Goal: Task Accomplishment & Management: Manage account settings

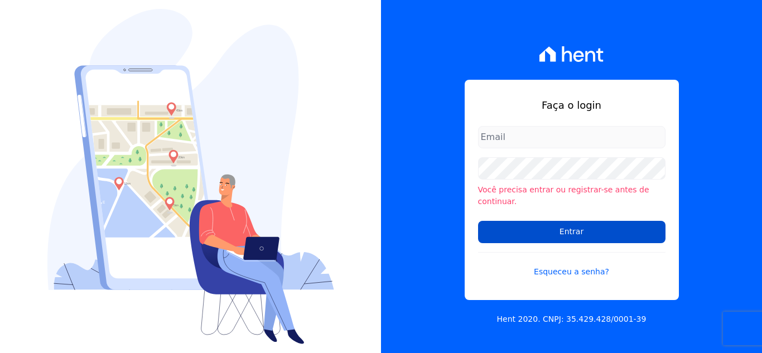
click at [562, 230] on input "Entrar" at bounding box center [571, 232] width 187 height 22
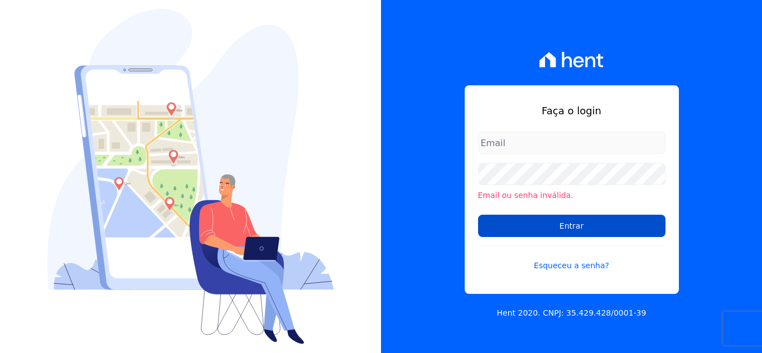
type input "[EMAIL_ADDRESS][DOMAIN_NAME]"
click at [570, 231] on input "Entrar" at bounding box center [571, 226] width 187 height 22
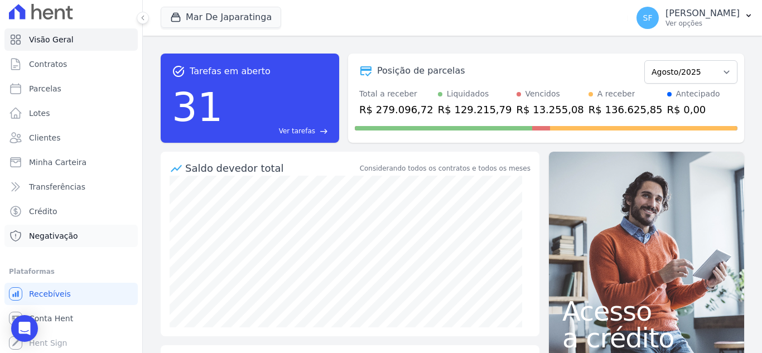
scroll to position [6, 0]
click at [13, 181] on icon at bounding box center [15, 185] width 13 height 13
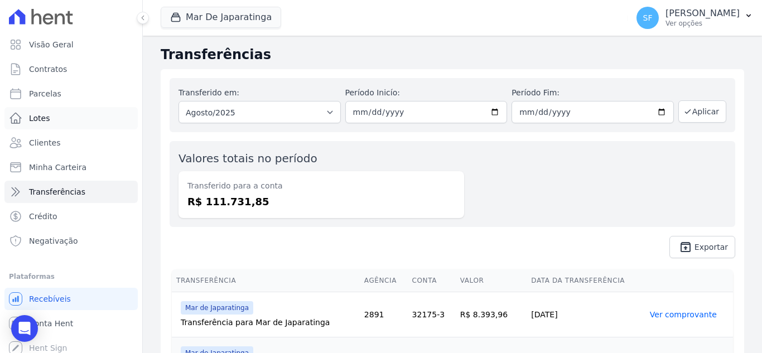
click at [44, 116] on span "Lotes" at bounding box center [39, 118] width 21 height 11
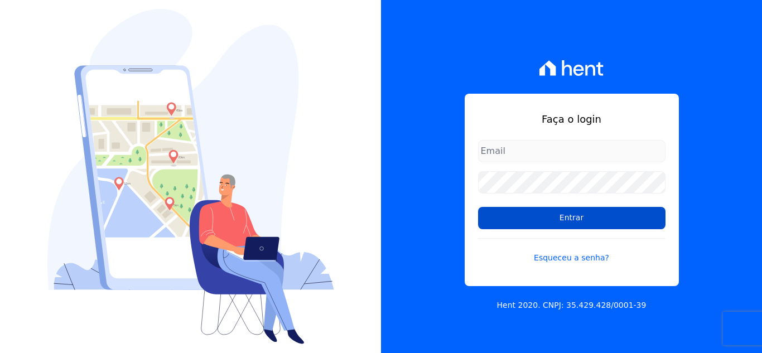
type input "[EMAIL_ADDRESS][DOMAIN_NAME]"
click at [548, 224] on input "Entrar" at bounding box center [571, 218] width 187 height 22
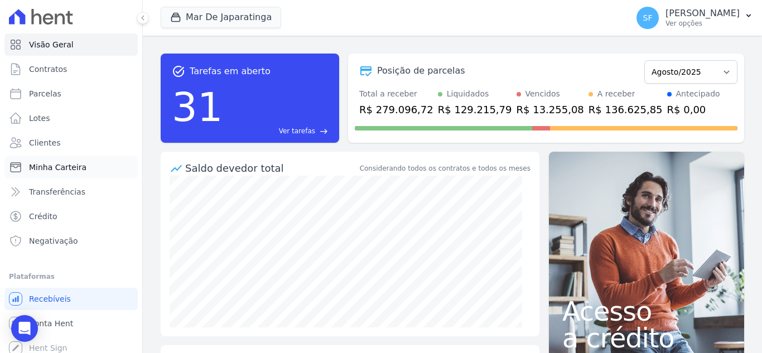
click at [76, 173] on link "Minha Carteira" at bounding box center [70, 167] width 133 height 22
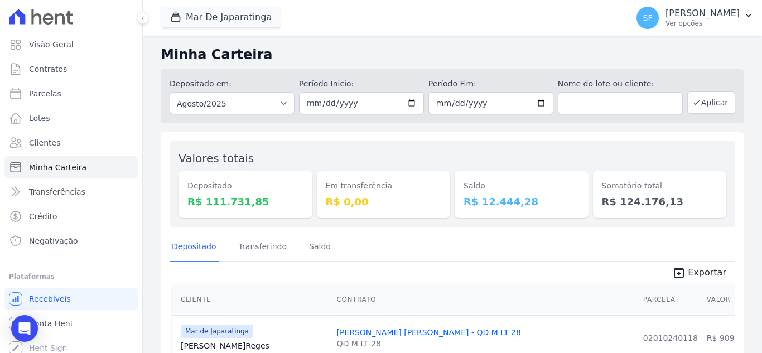
scroll to position [6, 0]
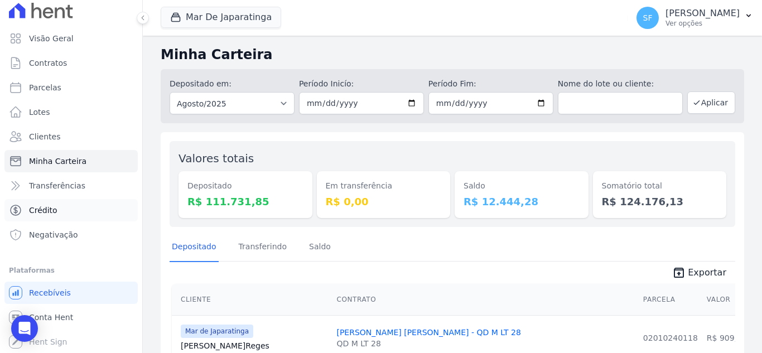
click at [33, 214] on span "Crédito" at bounding box center [43, 210] width 28 height 11
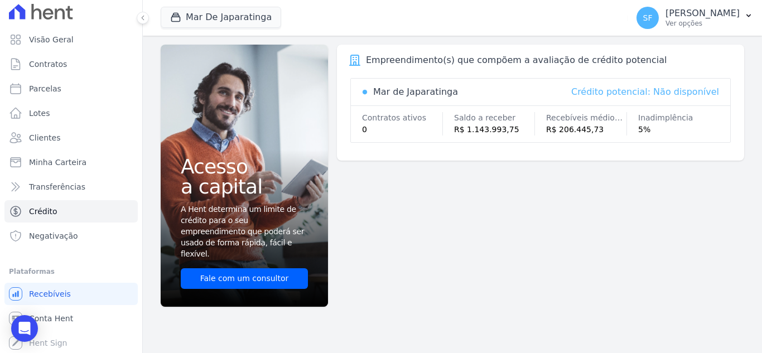
scroll to position [6, 0]
click at [751, 12] on icon "button" at bounding box center [748, 15] width 9 height 9
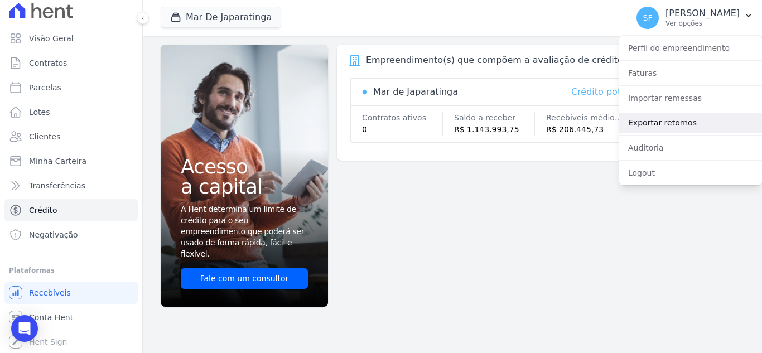
click at [686, 116] on link "Exportar retornos" at bounding box center [690, 123] width 143 height 20
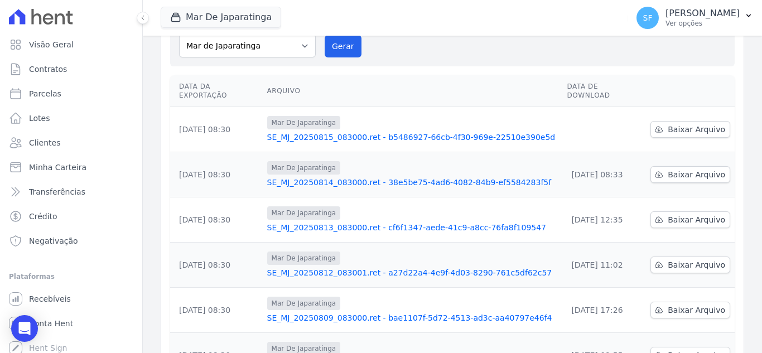
scroll to position [112, 0]
click at [689, 123] on span "Baixar Arquivo" at bounding box center [696, 128] width 57 height 11
click at [90, 192] on link "Transferências" at bounding box center [70, 192] width 133 height 22
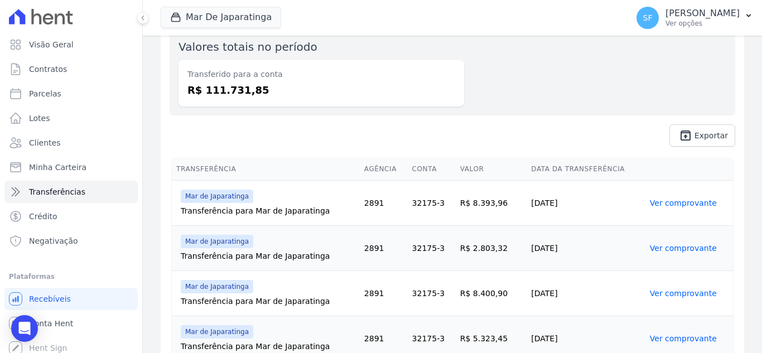
scroll to position [427, 0]
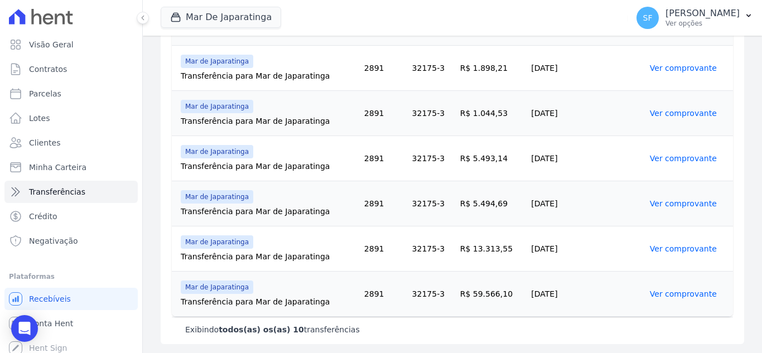
click at [671, 292] on link "Ver comprovante" at bounding box center [683, 294] width 67 height 9
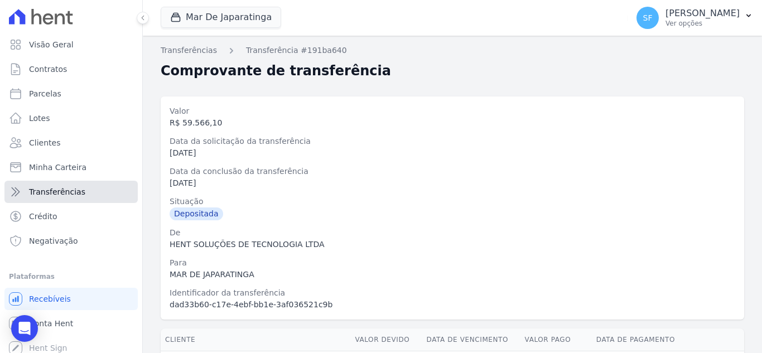
click at [61, 202] on link "Transferências" at bounding box center [70, 192] width 133 height 22
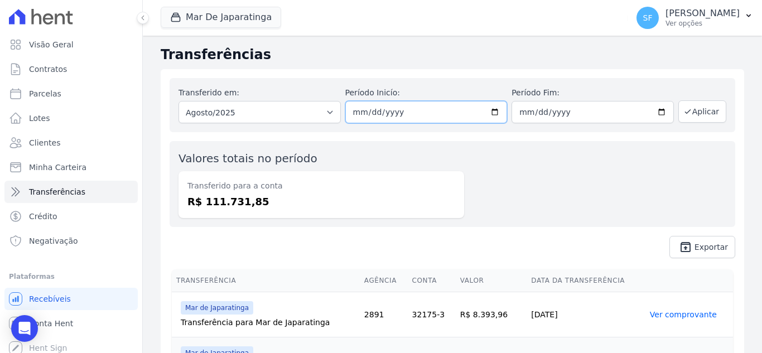
click at [492, 112] on input "2025-08-01" at bounding box center [426, 112] width 162 height 22
type input "2025-08-13"
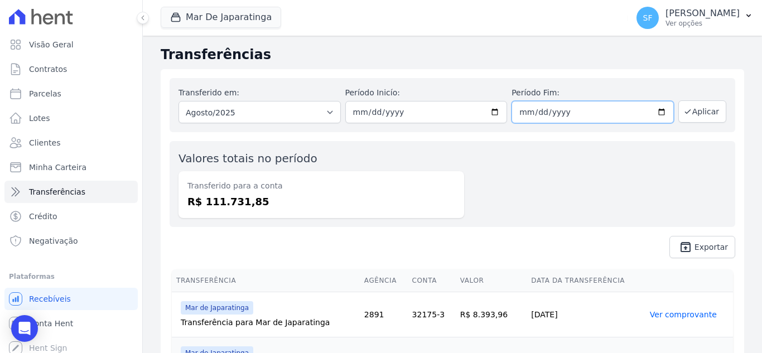
click at [657, 112] on input "2025-08-31" at bounding box center [593, 112] width 162 height 22
type input "2025-08-13"
click at [700, 118] on button "Aplicar" at bounding box center [703, 111] width 48 height 22
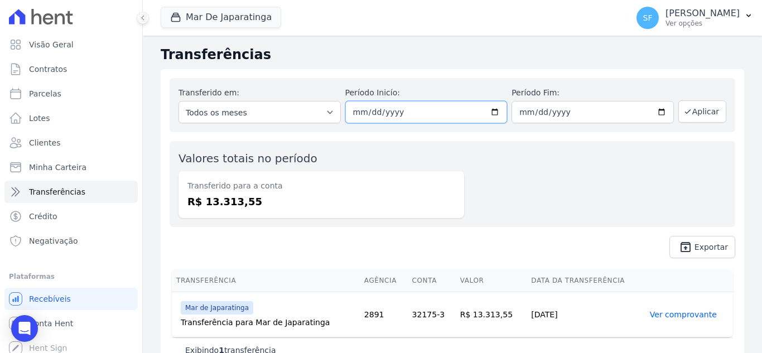
click at [490, 107] on input "[DATE]" at bounding box center [426, 112] width 162 height 22
type input "[DATE]"
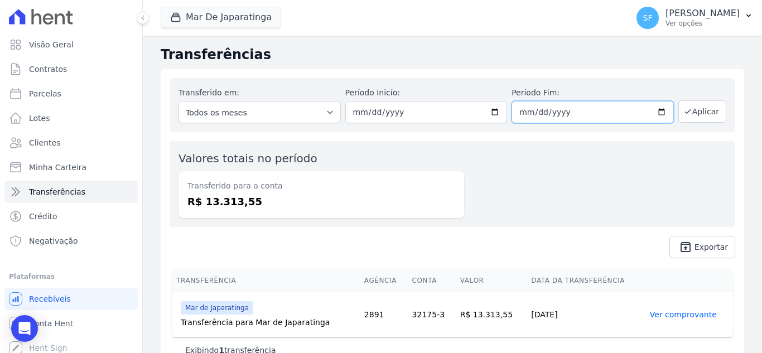
click at [656, 109] on input "2025-08-13" at bounding box center [593, 112] width 162 height 22
type input "[DATE]"
click at [611, 195] on div "Valores totais no período Transferido para a conta R$ 13.313,55" at bounding box center [453, 184] width 566 height 86
click at [691, 111] on button "Aplicar" at bounding box center [703, 111] width 48 height 22
